Goal: Task Accomplishment & Management: Use online tool/utility

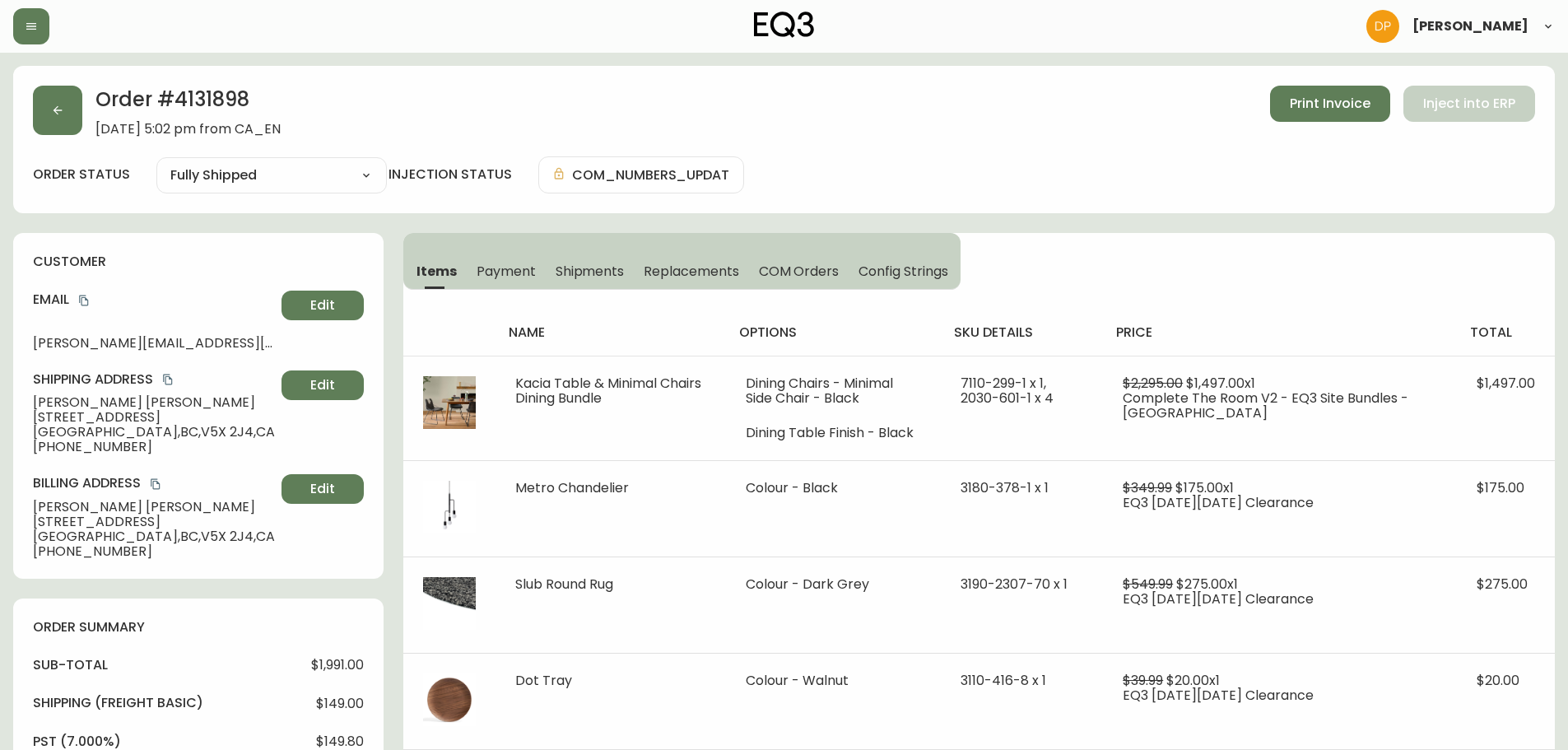
select select "FULLY_SHIPPED"
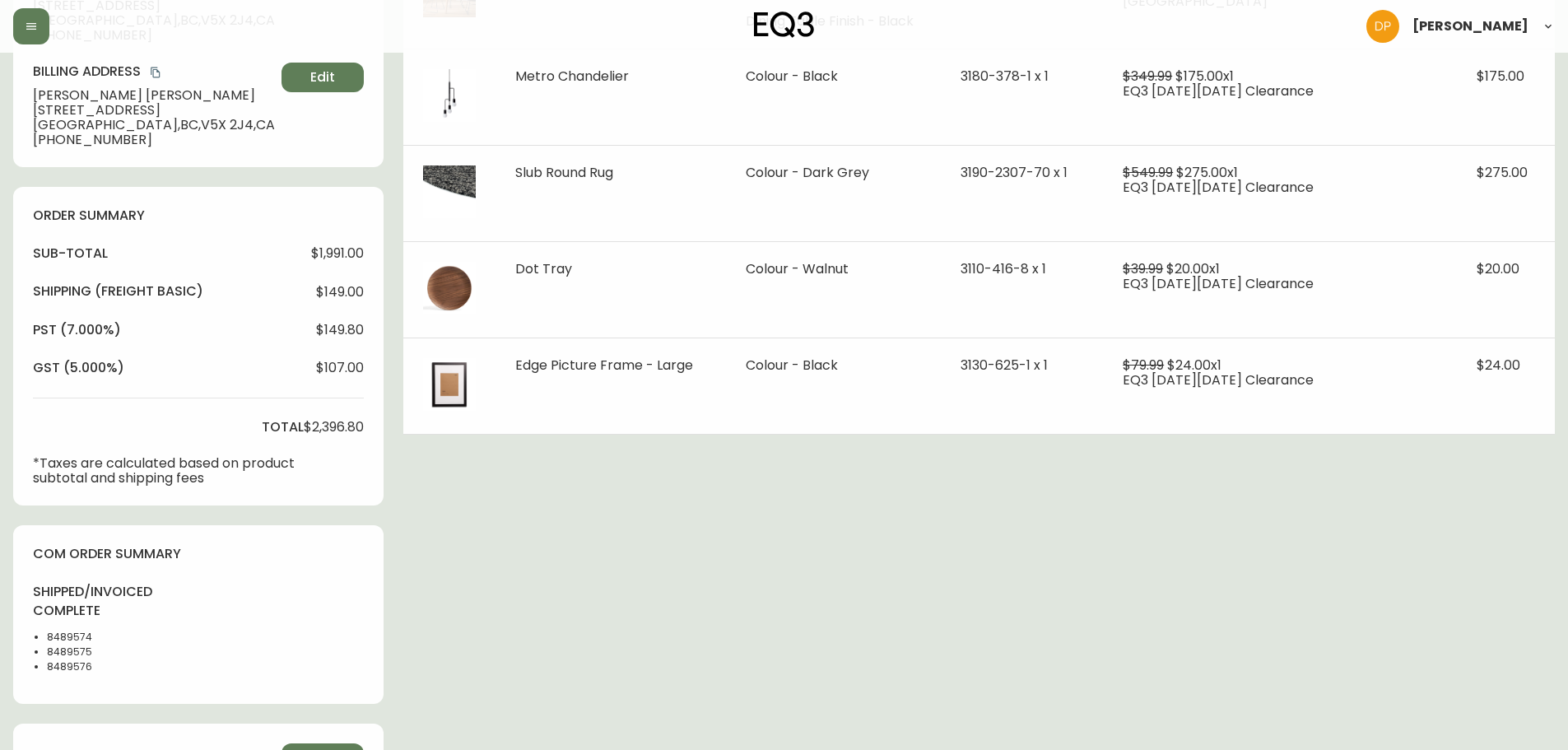
click at [9, 25] on header "[PERSON_NAME]" at bounding box center [784, 26] width 1568 height 53
click at [27, 27] on icon "button" at bounding box center [31, 26] width 13 height 13
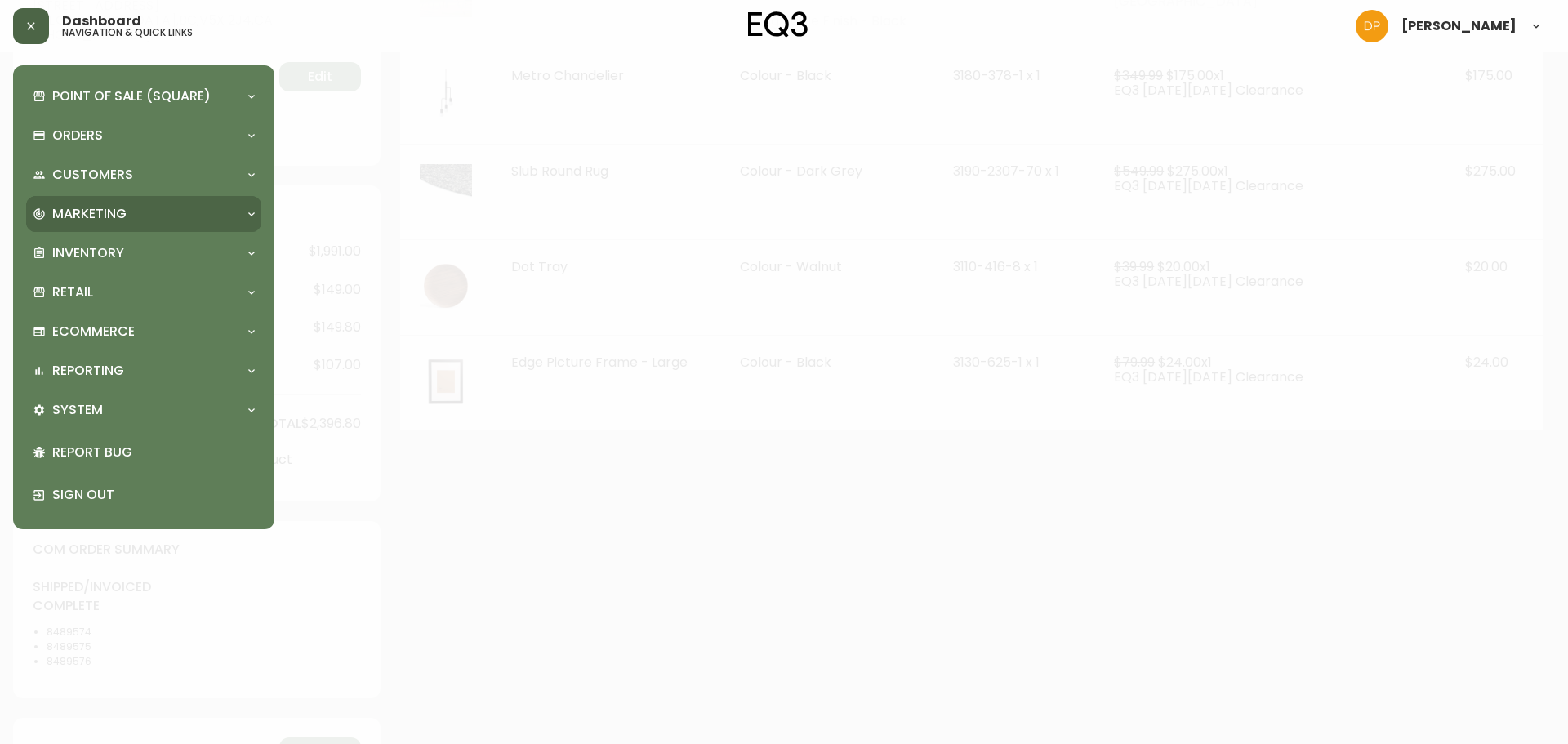
scroll to position [409, 0]
click at [116, 237] on div "Inventory" at bounding box center [143, 253] width 235 height 36
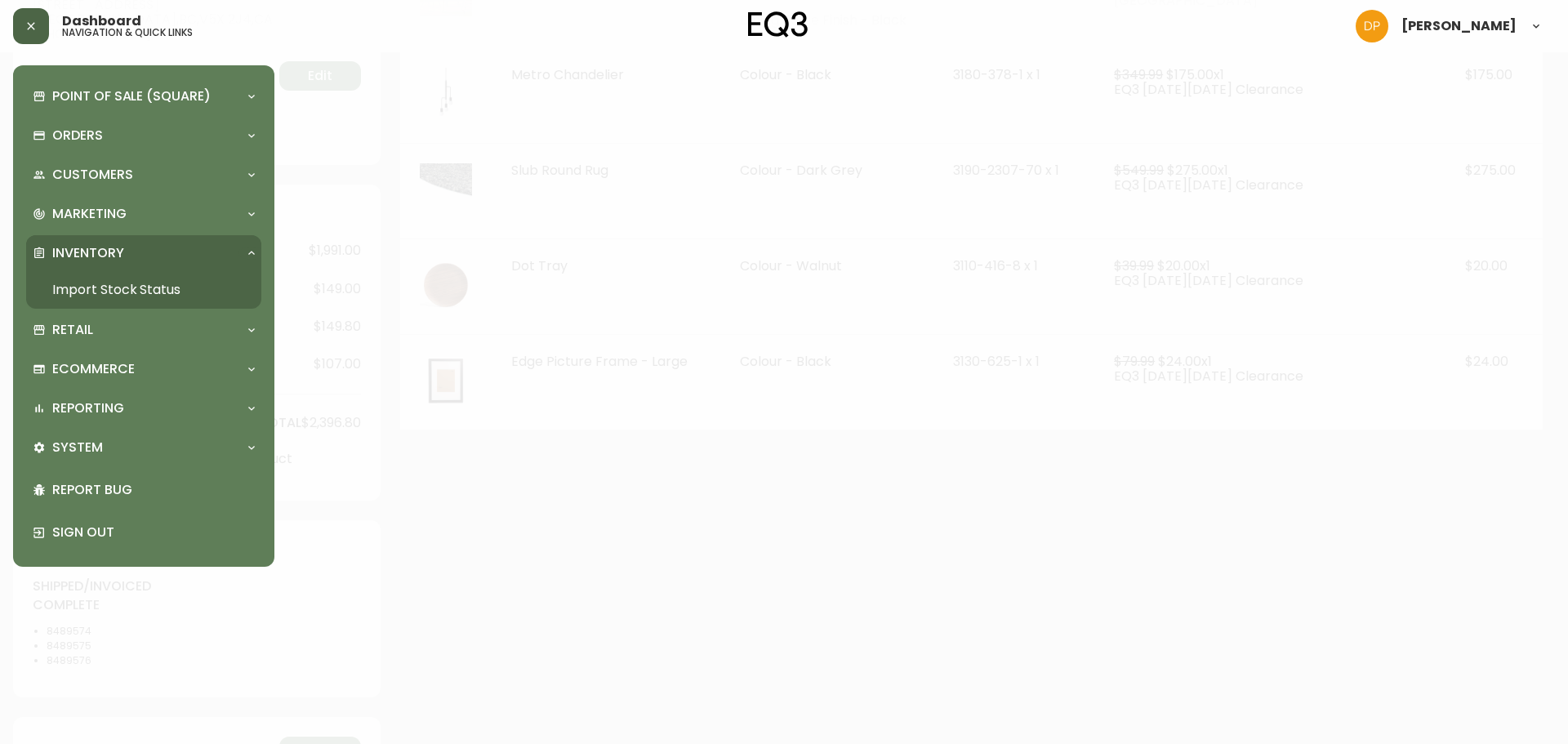
click at [147, 277] on link "Import Stock Status" at bounding box center [143, 290] width 235 height 38
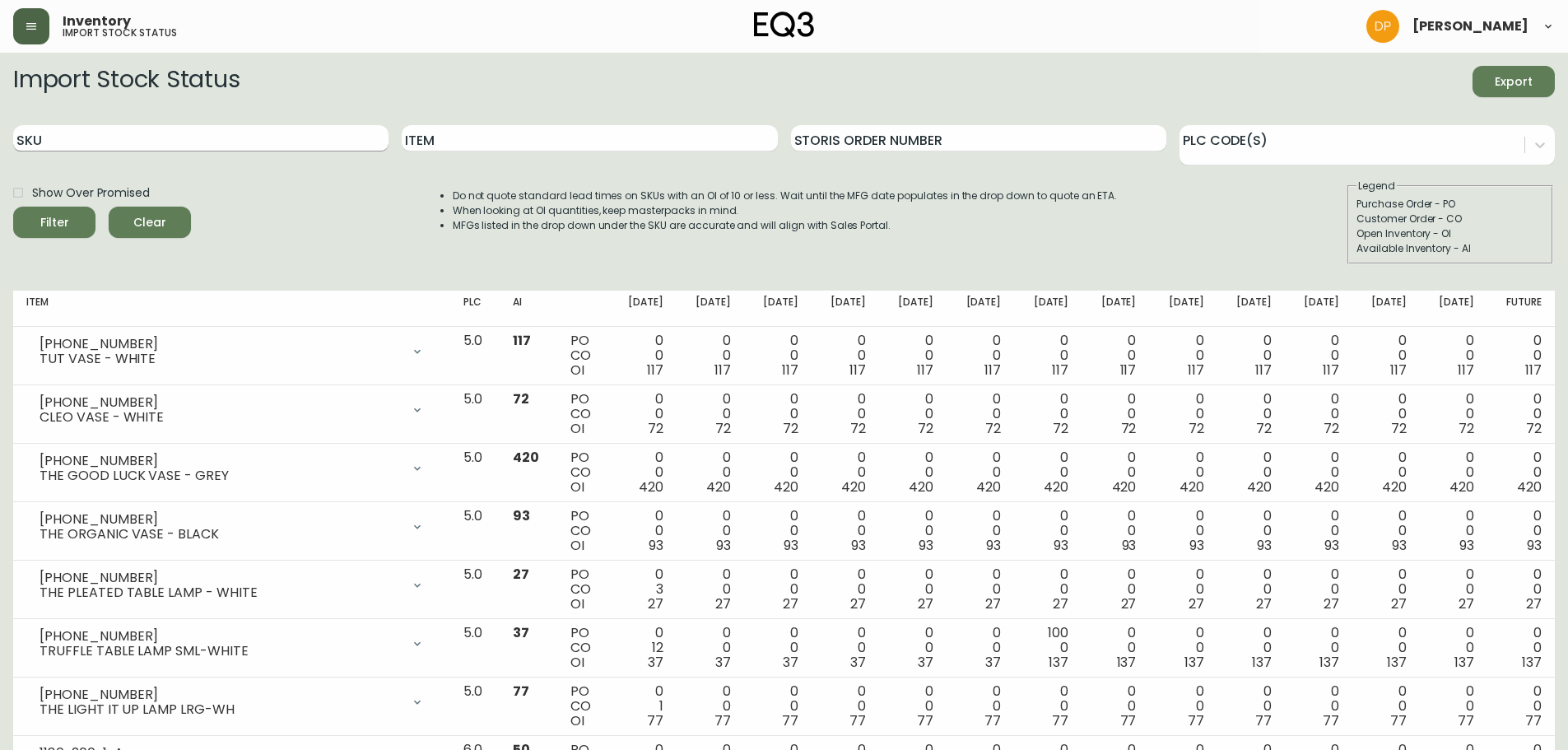
click at [194, 132] on input "SKU" at bounding box center [201, 138] width 375 height 26
paste input "3020-295-0-A"
type input "3020-295-0-A"
click at [63, 228] on div "Filter" at bounding box center [54, 223] width 29 height 21
